Goal: Navigation & Orientation: Find specific page/section

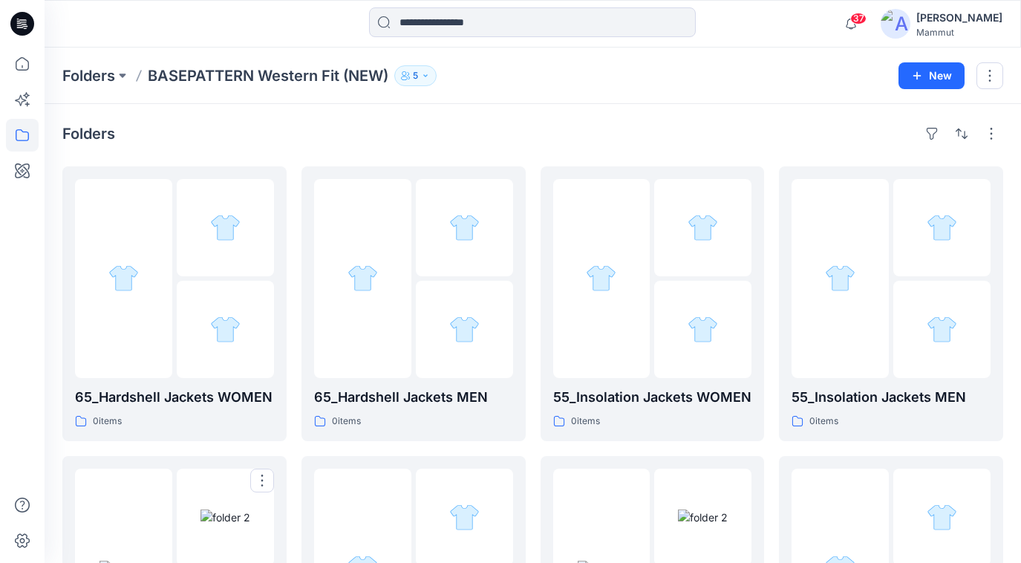
scroll to position [315, 0]
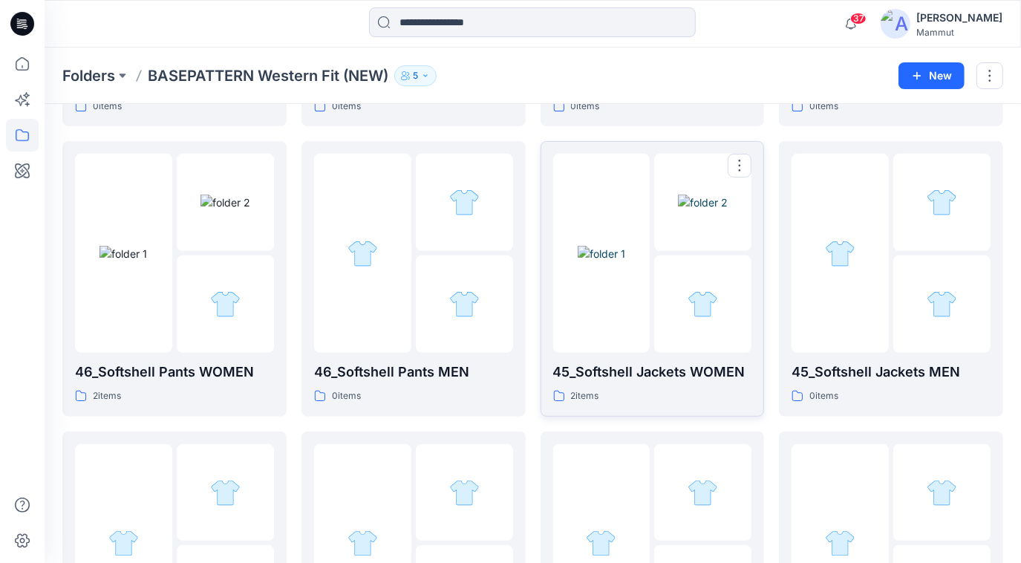
click at [697, 287] on div at bounding box center [702, 303] width 97 height 97
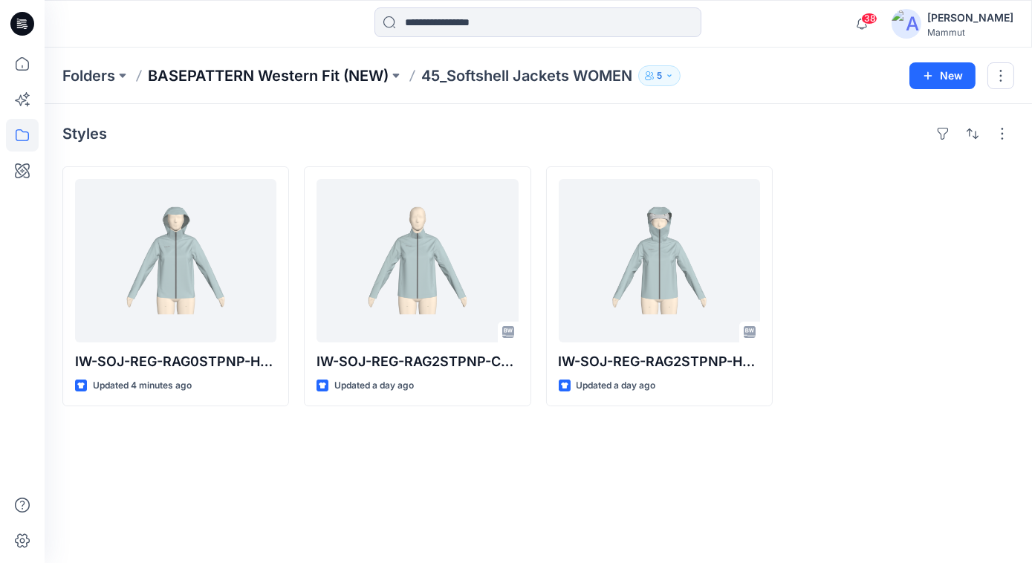
click at [221, 74] on p "BASEPATTERN Western Fit (NEW)" at bounding box center [268, 75] width 241 height 21
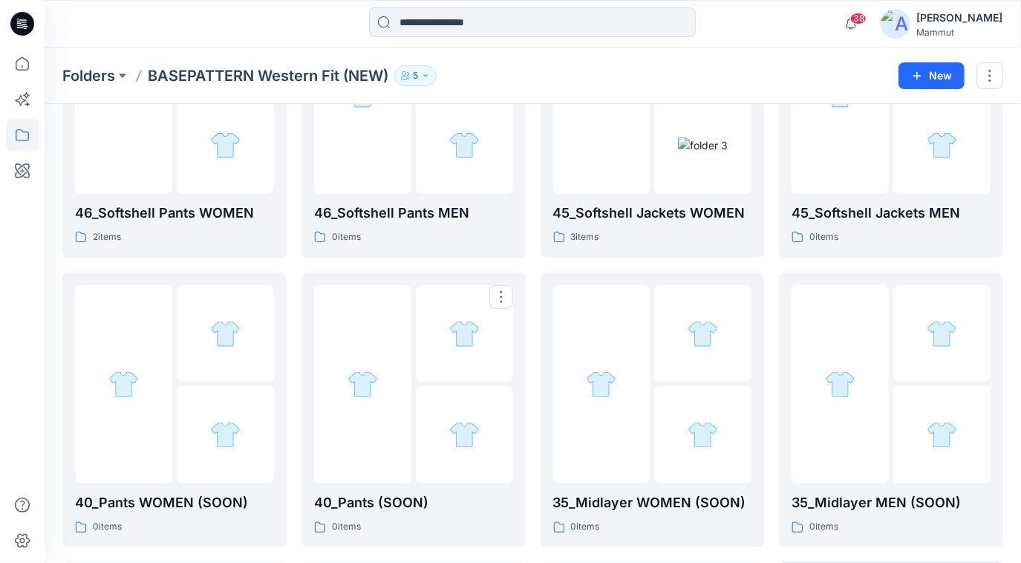
scroll to position [789, 0]
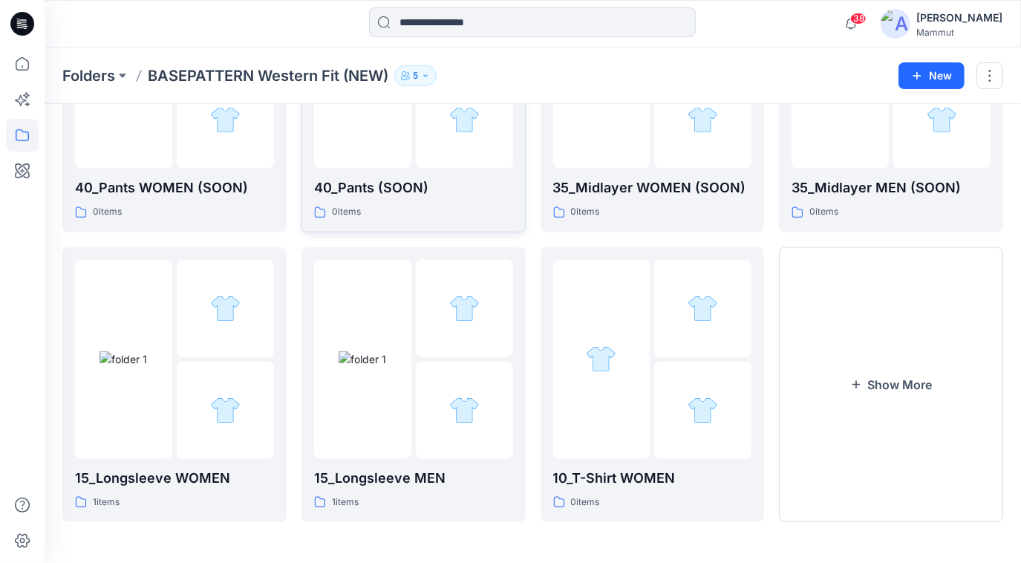
click at [457, 209] on div "0 items" at bounding box center [413, 212] width 199 height 16
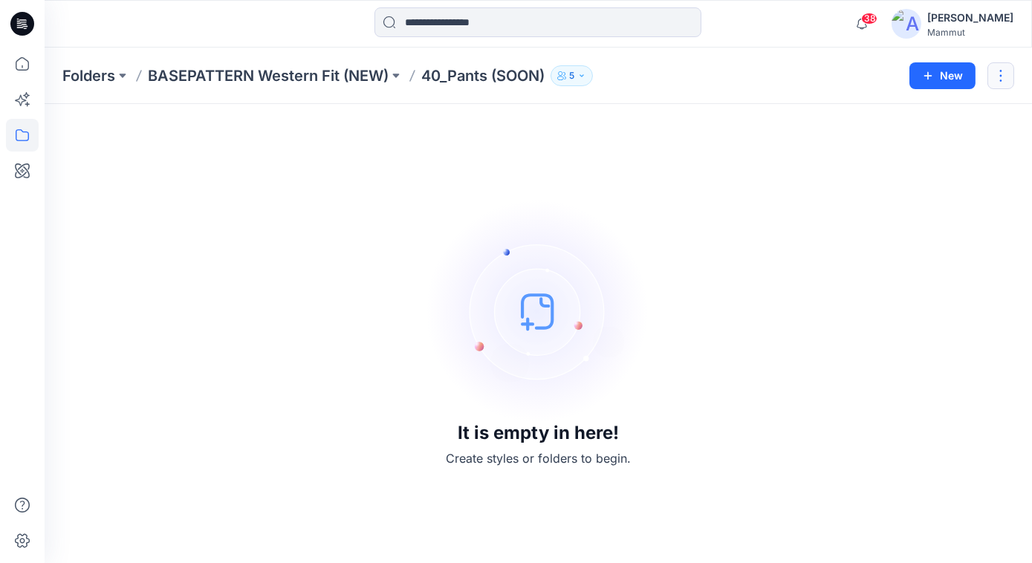
click at [1002, 75] on button "button" at bounding box center [1000, 75] width 27 height 27
click at [910, 108] on button "Edit" at bounding box center [930, 110] width 160 height 27
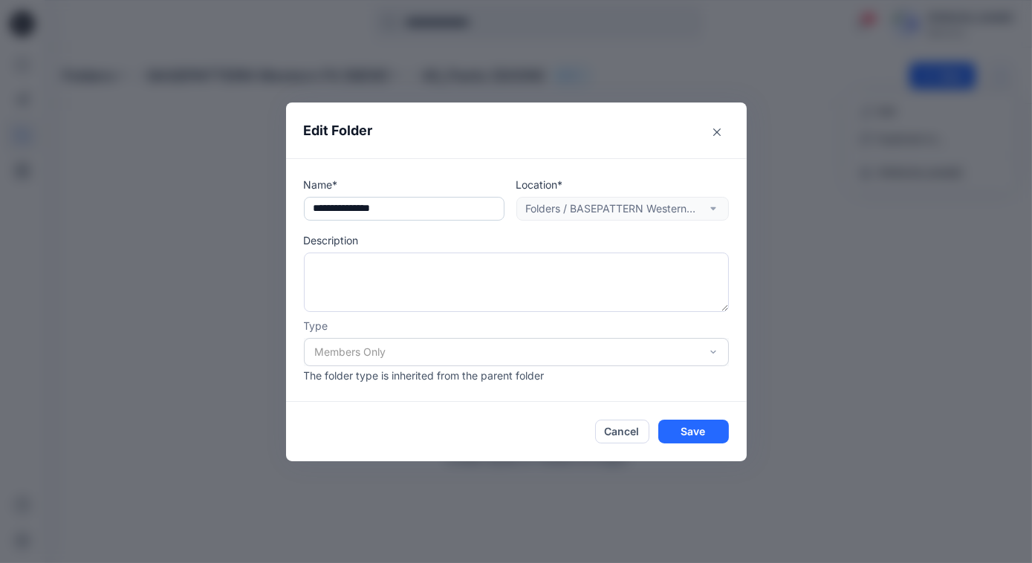
click at [363, 205] on input "**********" at bounding box center [404, 209] width 201 height 24
type input "**********"
click at [706, 429] on button "Save" at bounding box center [693, 432] width 71 height 24
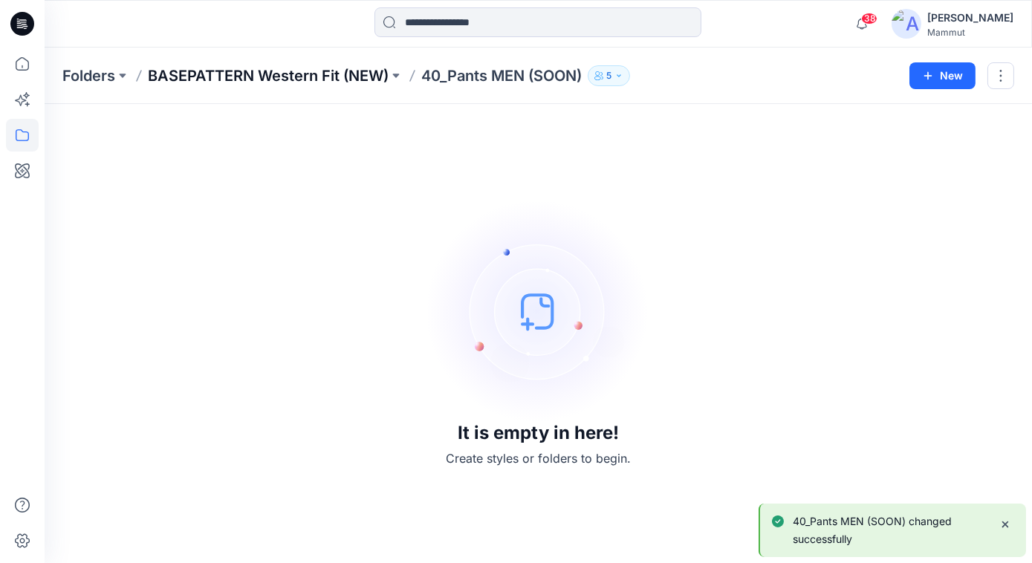
click at [248, 79] on p "BASEPATTERN Western Fit (NEW)" at bounding box center [268, 75] width 241 height 21
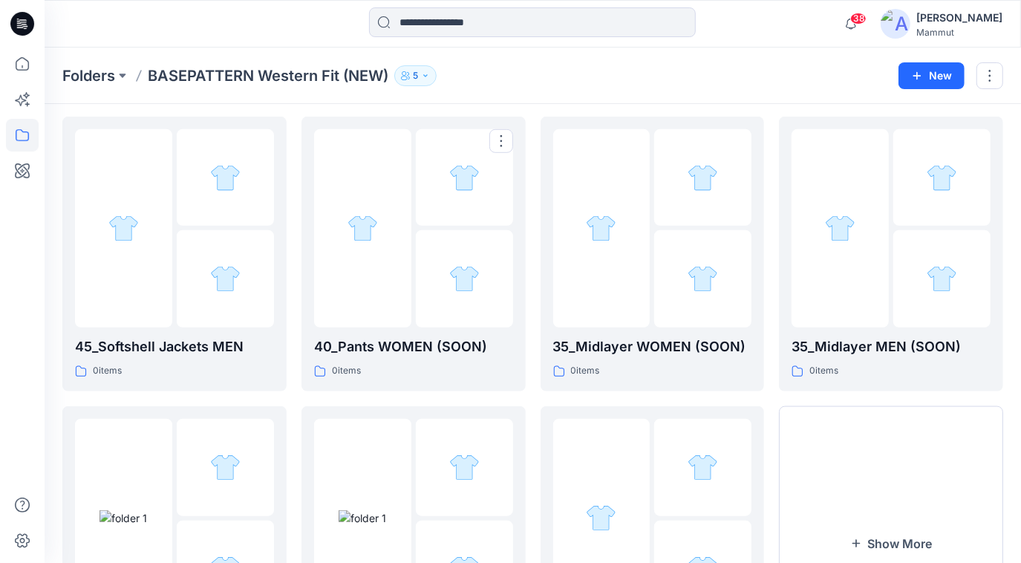
scroll to position [789, 0]
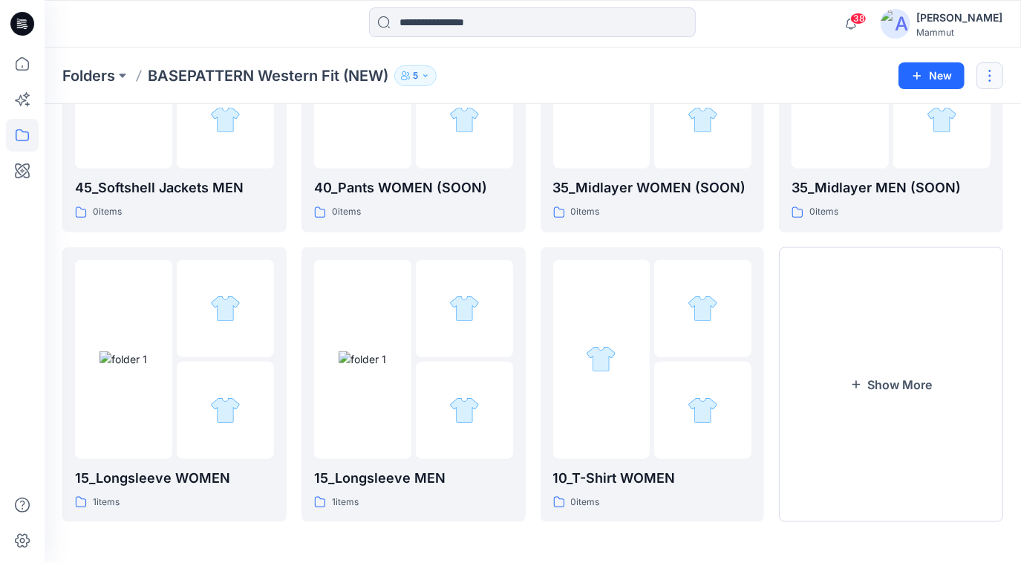
click at [986, 74] on button "button" at bounding box center [990, 75] width 27 height 27
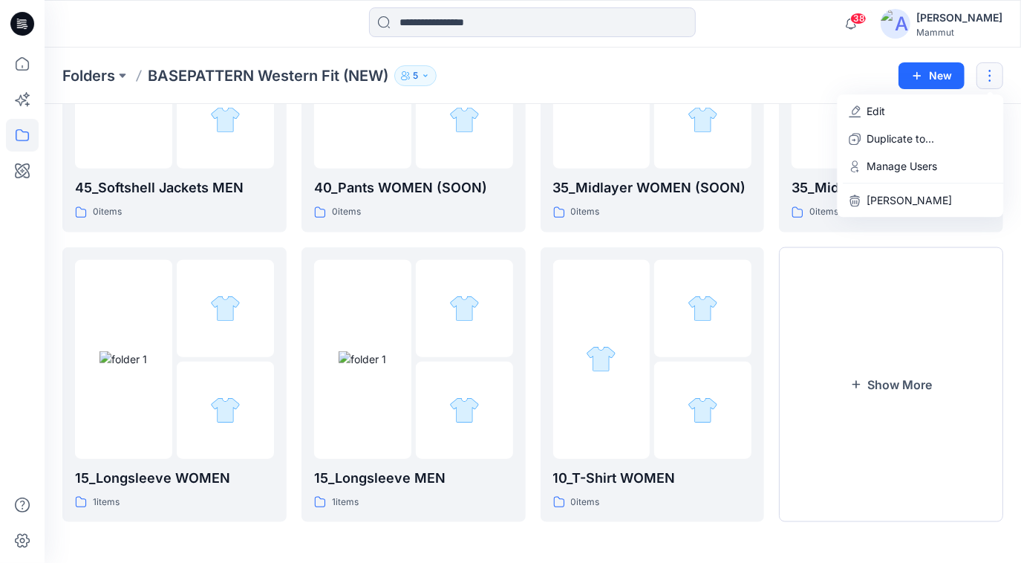
click at [993, 76] on button "button" at bounding box center [990, 75] width 27 height 27
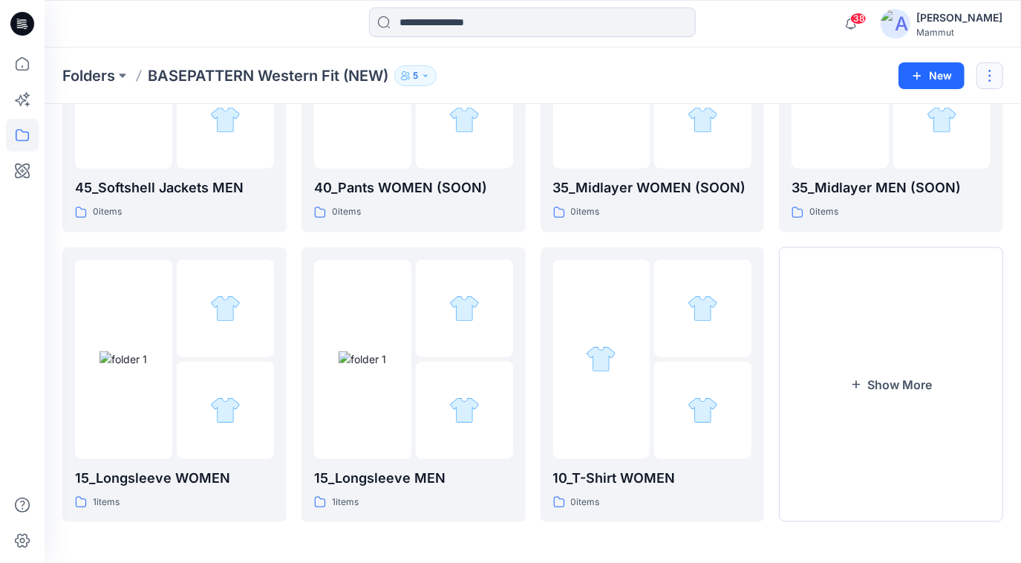
click at [991, 81] on button "button" at bounding box center [990, 75] width 27 height 27
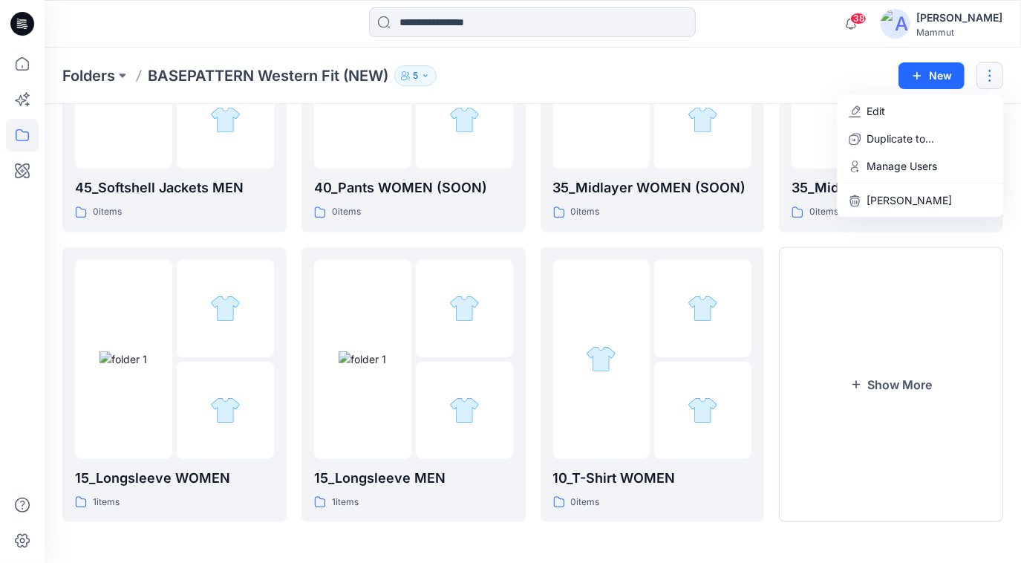
click at [830, 71] on div "Folders BASEPATTERN Western Fit (NEW) 5" at bounding box center [474, 75] width 825 height 21
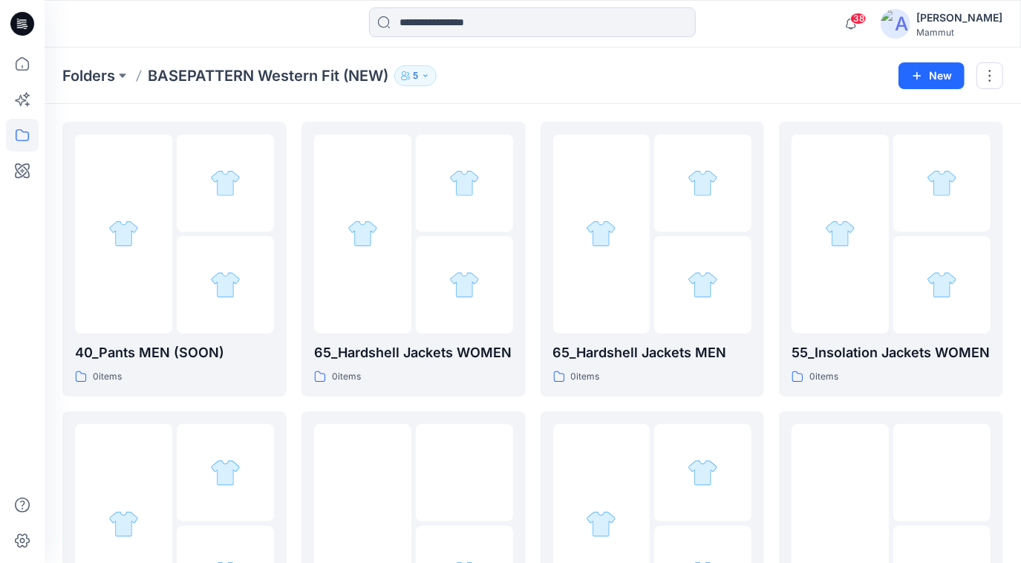
scroll to position [0, 0]
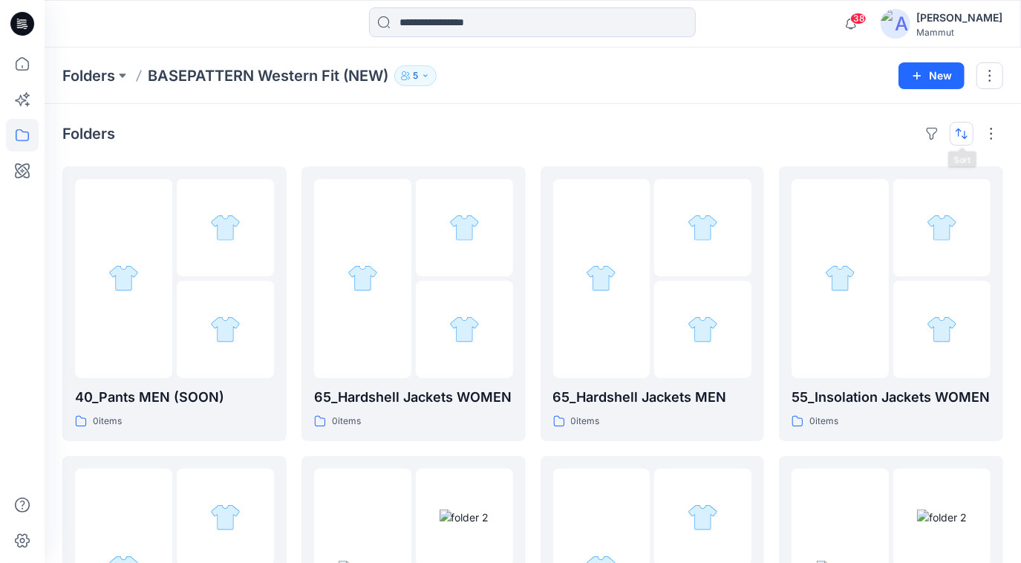
click at [958, 130] on button "button" at bounding box center [962, 134] width 24 height 24
click at [890, 200] on p "A to Z" at bounding box center [913, 205] width 94 height 16
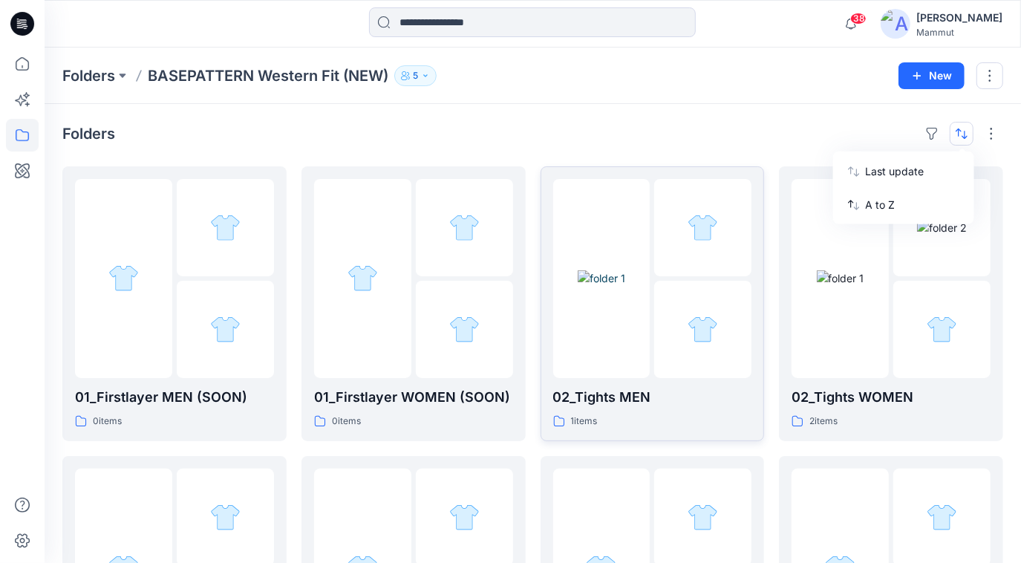
scroll to position [315, 0]
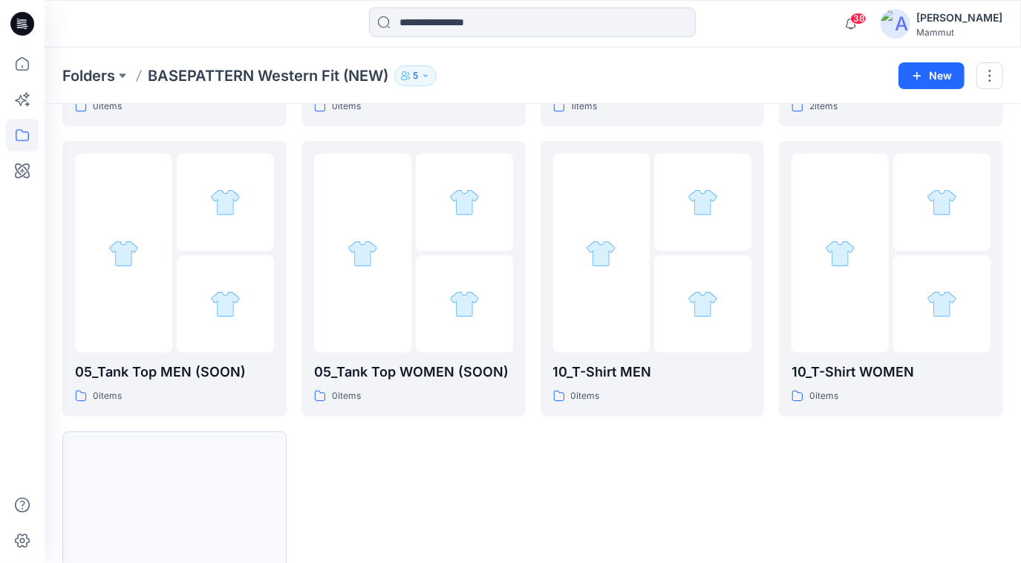
click at [227, 481] on button "Show More" at bounding box center [174, 569] width 224 height 275
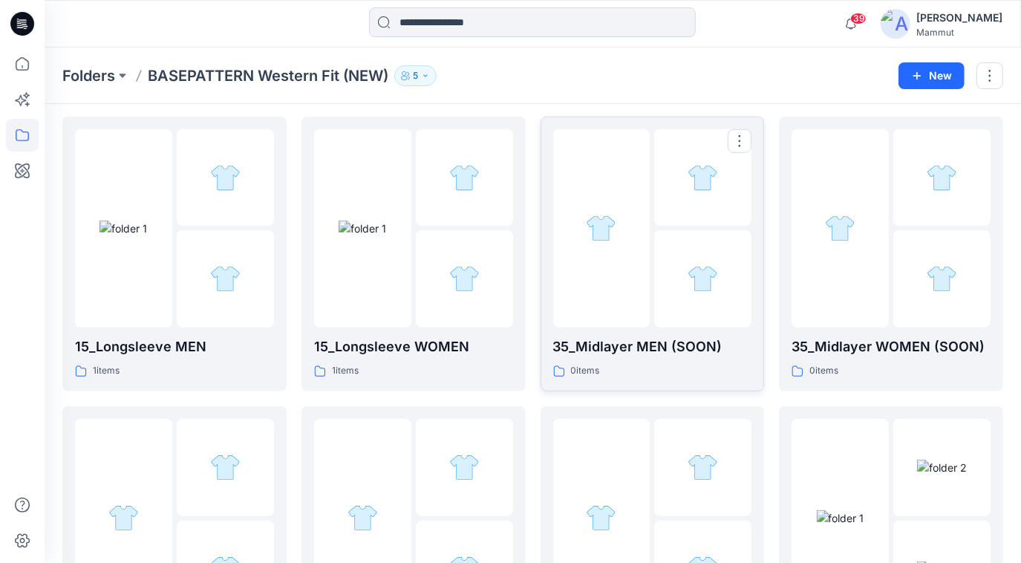
scroll to position [945, 0]
